Goal: Transaction & Acquisition: Purchase product/service

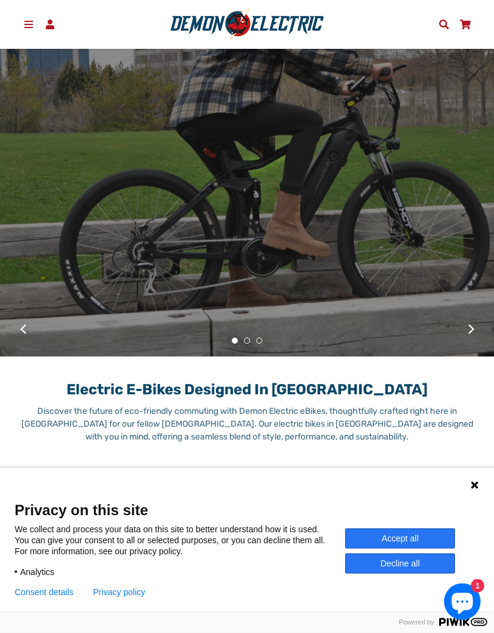
scroll to position [298, 0]
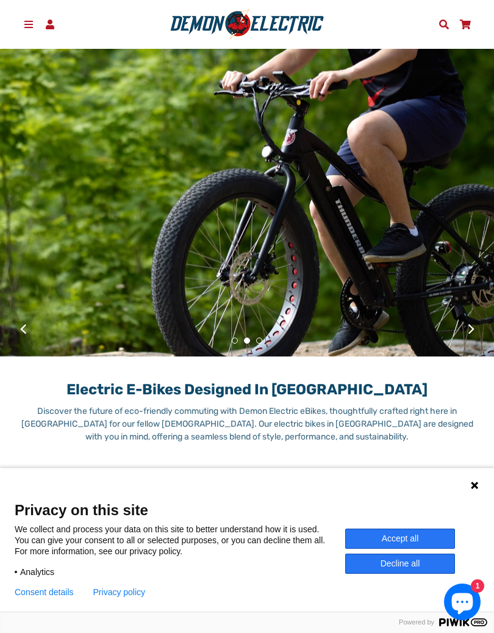
click at [469, 323] on button at bounding box center [471, 328] width 21 height 21
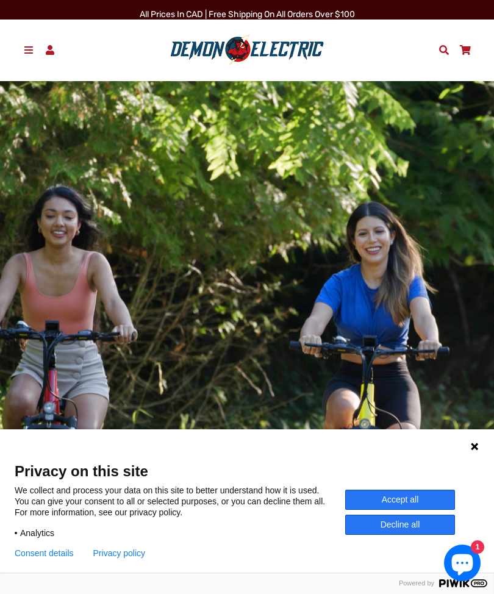
scroll to position [0, 0]
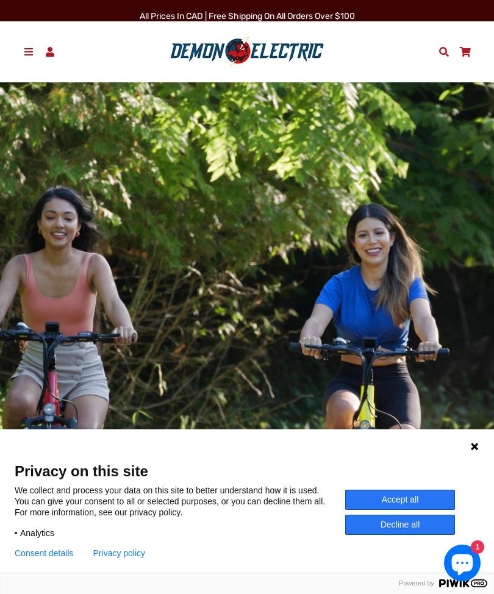
click at [442, 51] on span at bounding box center [444, 52] width 13 height 10
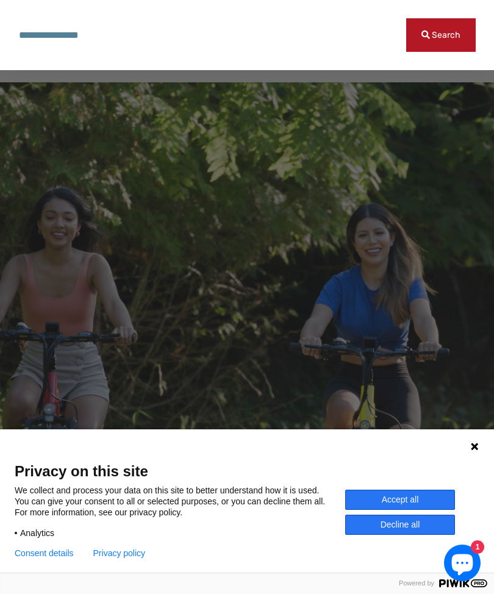
click at [82, 33] on input "Search our store" at bounding box center [212, 35] width 388 height 34
type input "**********"
click at [433, 32] on span "Search" at bounding box center [446, 35] width 29 height 10
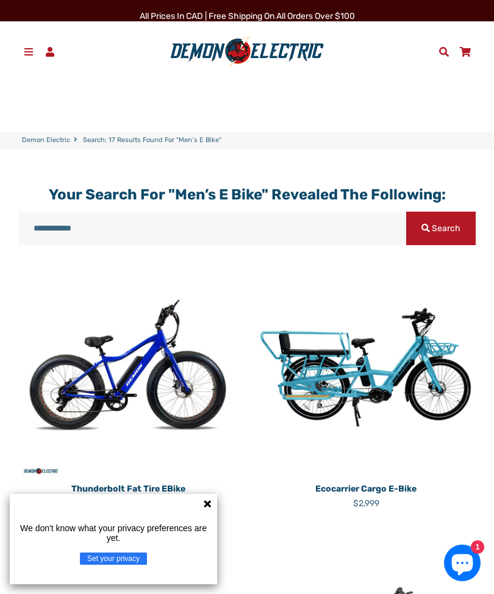
click at [206, 500] on icon at bounding box center [208, 504] width 10 height 10
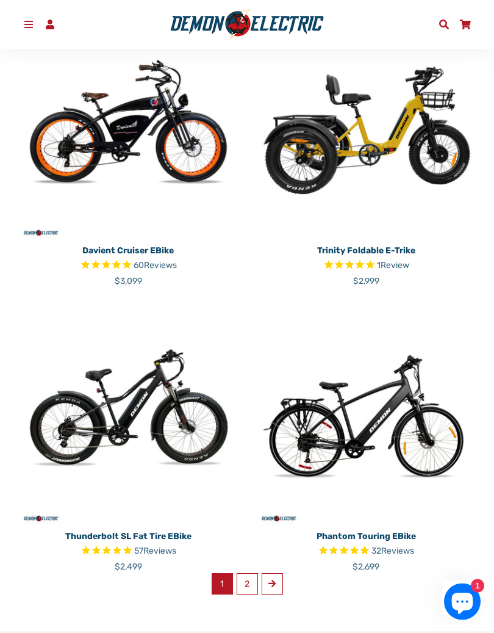
scroll to position [1365, 0]
click at [253, 573] on link "2" at bounding box center [247, 583] width 21 height 21
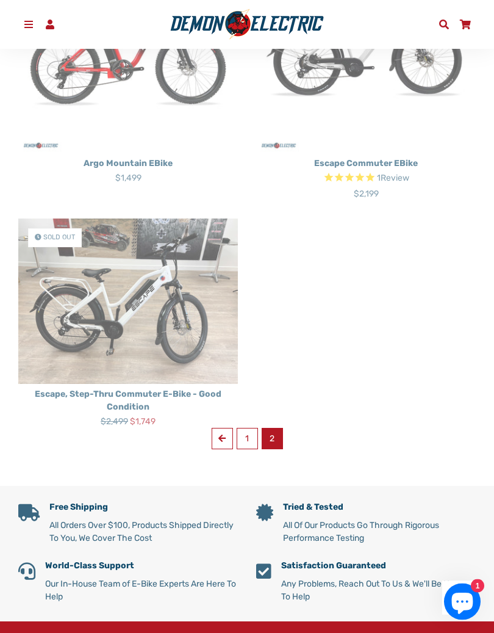
scroll to position [596, 0]
